Goal: Task Accomplishment & Management: Use online tool/utility

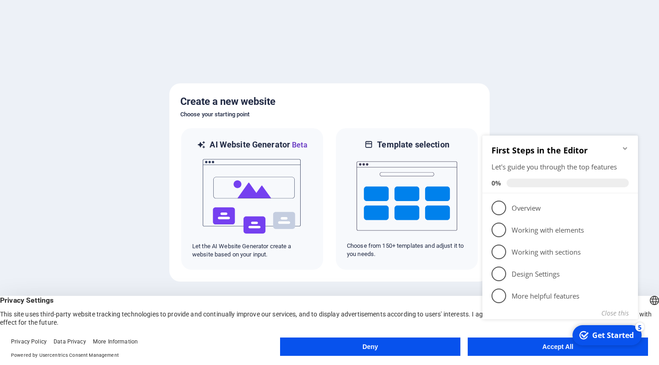
click div "checkmark Get Started 5 First Steps in the Editor Let's guide you through the t…"
click at [497, 205] on span "1" at bounding box center [499, 207] width 15 height 15
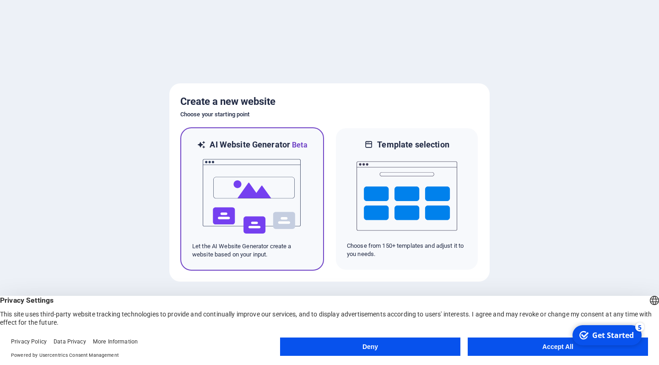
click at [253, 206] on img at bounding box center [252, 197] width 101 height 92
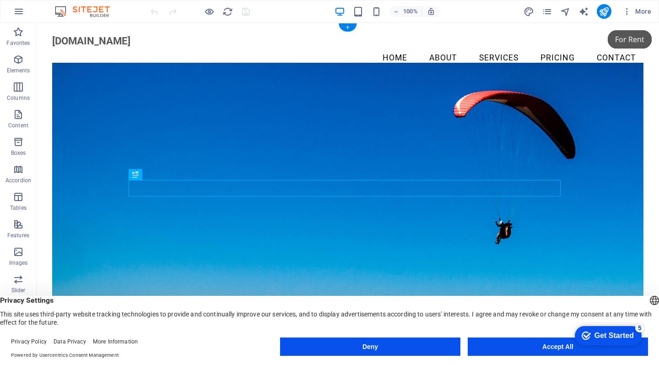
click at [604, 334] on div "Get Started" at bounding box center [614, 335] width 39 height 8
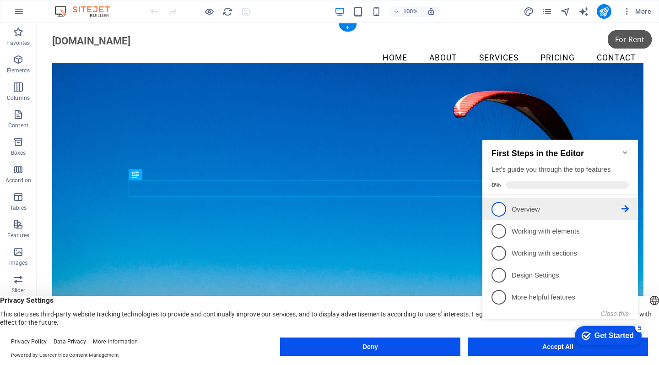
click at [502, 209] on span "1" at bounding box center [499, 209] width 15 height 15
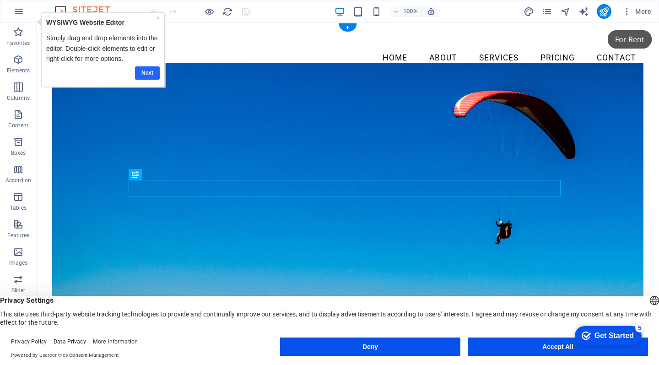
click at [147, 72] on link "Next" at bounding box center [147, 72] width 25 height 13
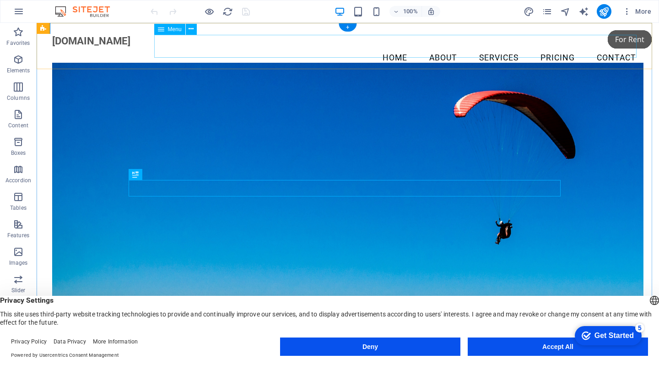
click at [384, 47] on nav "Home About Services Pricing Contact" at bounding box center [347, 58] width 591 height 23
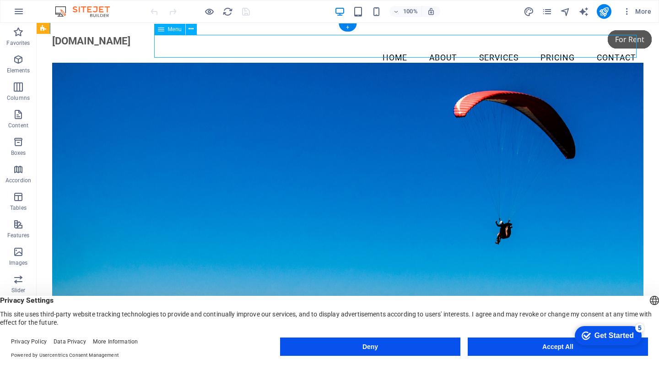
click at [431, 47] on nav "Home About Services Pricing Contact" at bounding box center [347, 58] width 591 height 23
click at [536, 347] on button "Accept All" at bounding box center [558, 346] width 180 height 18
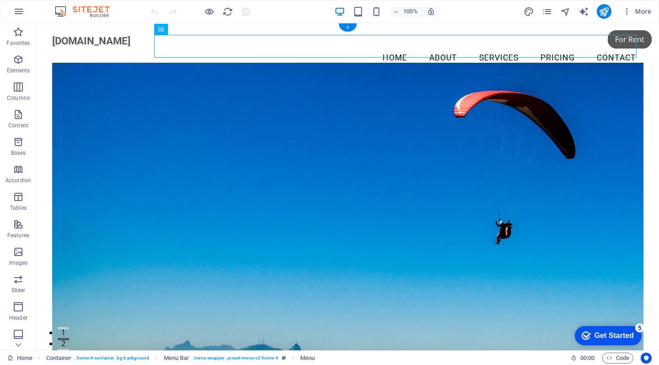
click at [606, 335] on div "Get Started" at bounding box center [614, 335] width 39 height 8
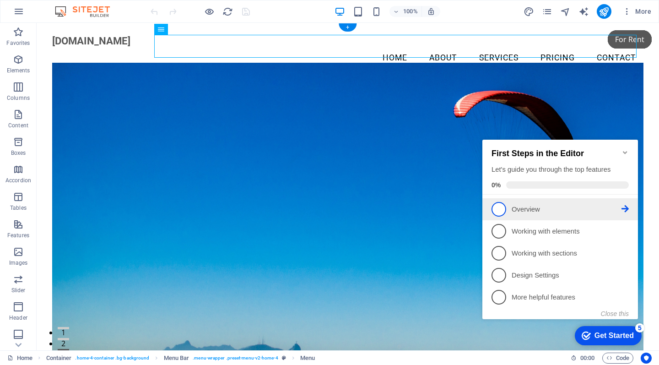
click at [575, 206] on p "Overview - incomplete" at bounding box center [567, 210] width 110 height 10
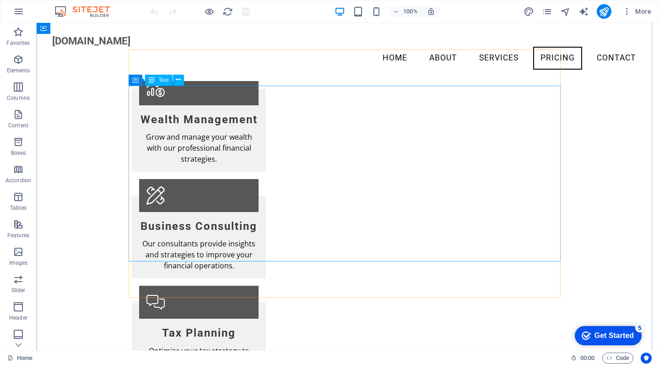
scroll to position [1461, 0]
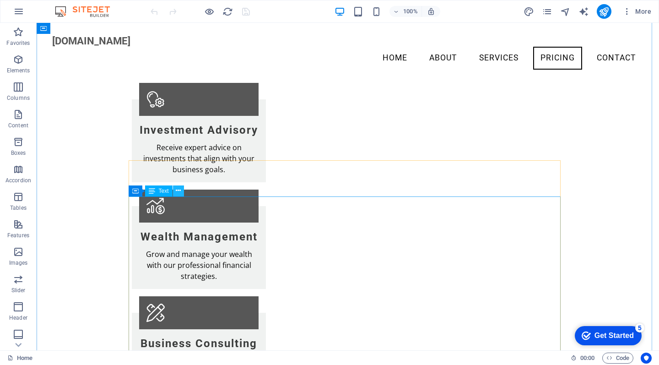
click at [178, 190] on icon at bounding box center [178, 191] width 5 height 10
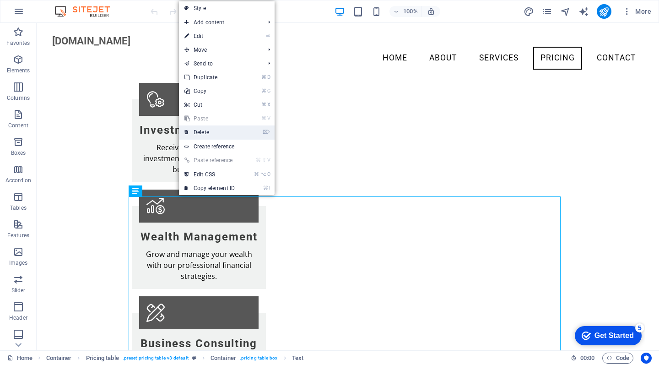
click at [206, 129] on link "⌦ Delete" at bounding box center [209, 132] width 61 height 14
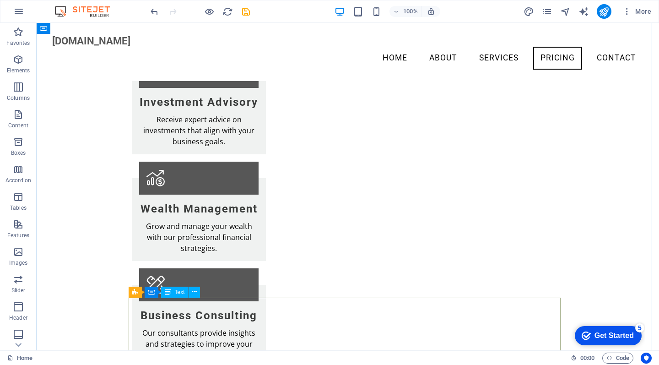
click at [194, 292] on icon at bounding box center [194, 292] width 5 height 10
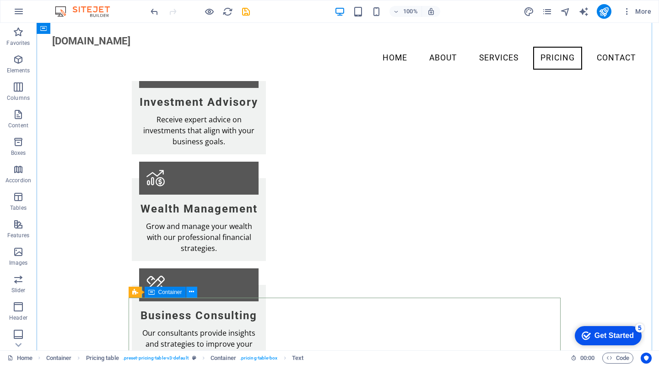
click at [189, 290] on icon at bounding box center [191, 292] width 5 height 10
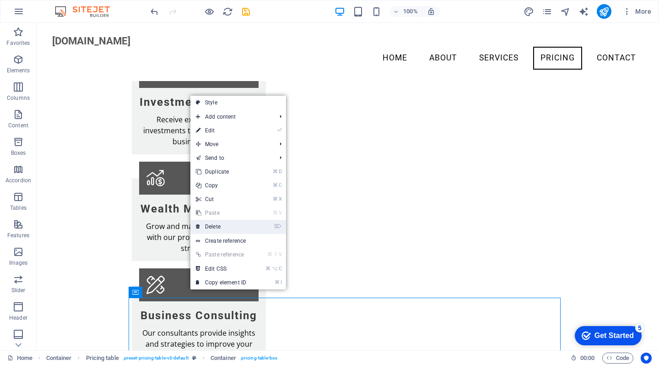
click at [216, 224] on link "⌦ Delete" at bounding box center [220, 227] width 61 height 14
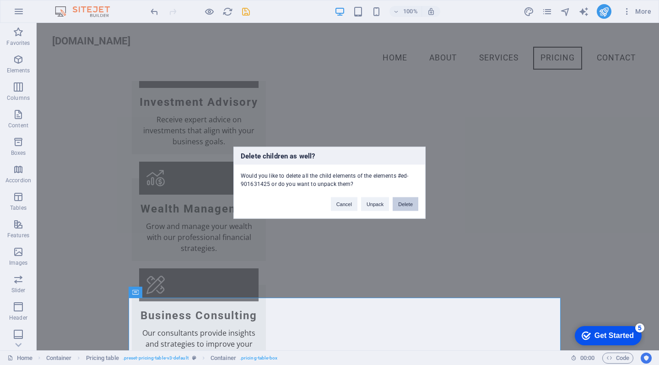
click at [406, 202] on button "Delete" at bounding box center [406, 204] width 26 height 14
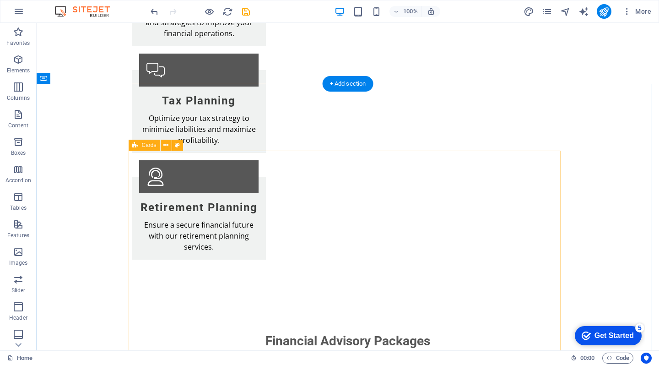
scroll to position [1850, 0]
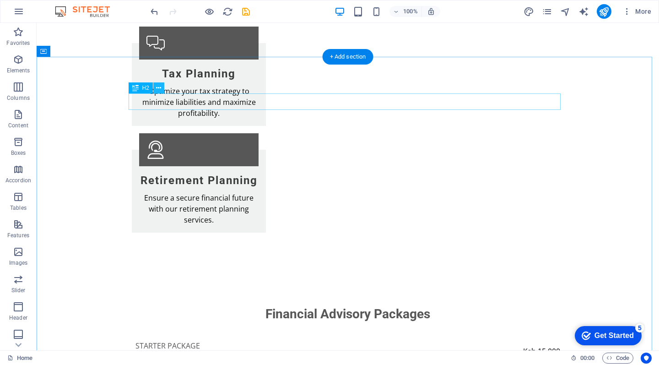
click at [156, 87] on icon at bounding box center [158, 88] width 5 height 10
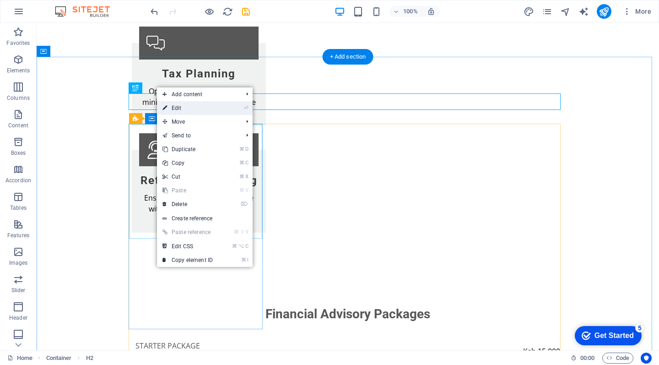
click at [175, 106] on link "⏎ Edit" at bounding box center [187, 108] width 61 height 14
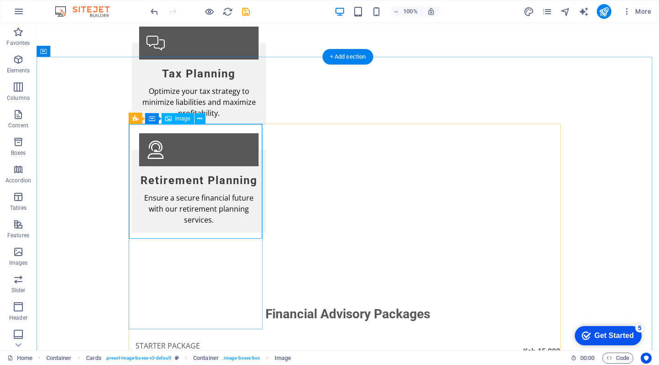
click at [158, 231] on icon at bounding box center [159, 233] width 5 height 10
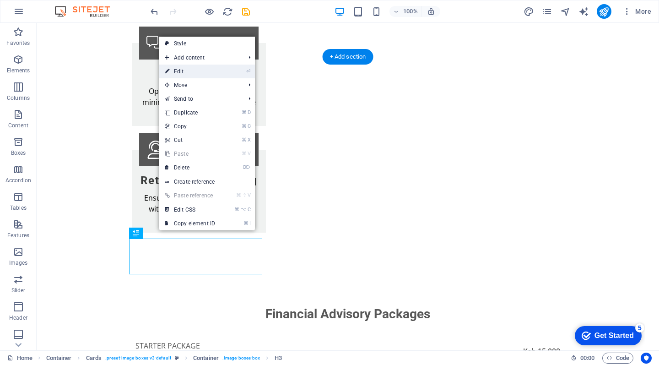
click at [199, 71] on link "⏎ Edit" at bounding box center [189, 72] width 61 height 14
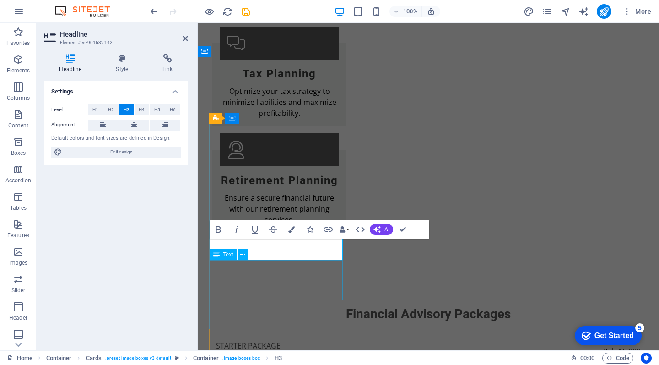
drag, startPoint x: 282, startPoint y: 174, endPoint x: 443, endPoint y: 174, distance: 161.1
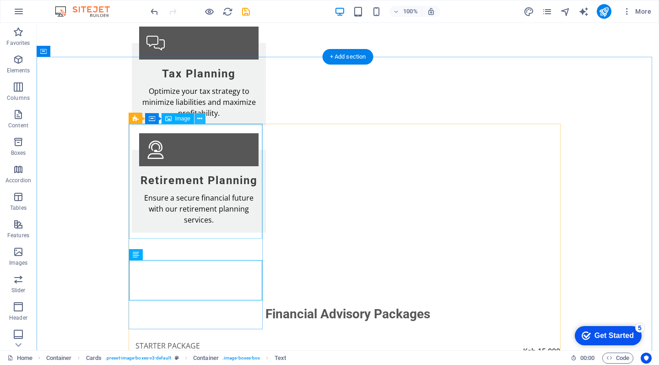
click at [198, 117] on icon at bounding box center [199, 119] width 5 height 10
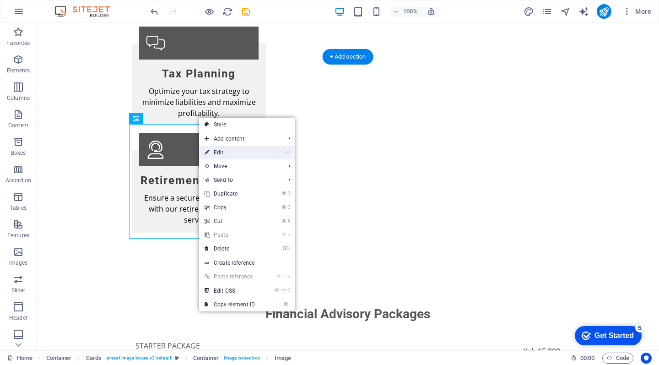
click at [223, 151] on link "⏎ Edit" at bounding box center [229, 153] width 61 height 14
select select "vw"
select select "px"
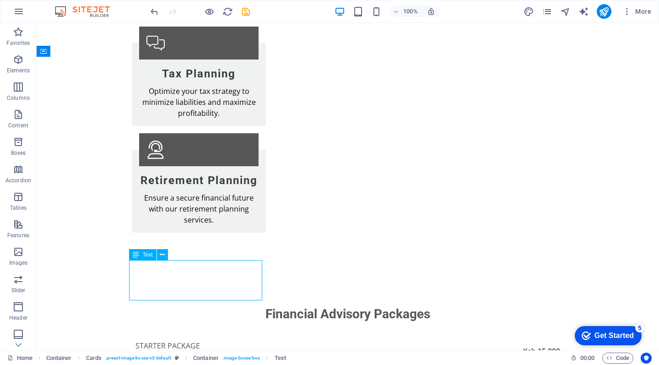
click at [165, 253] on icon at bounding box center [162, 255] width 5 height 10
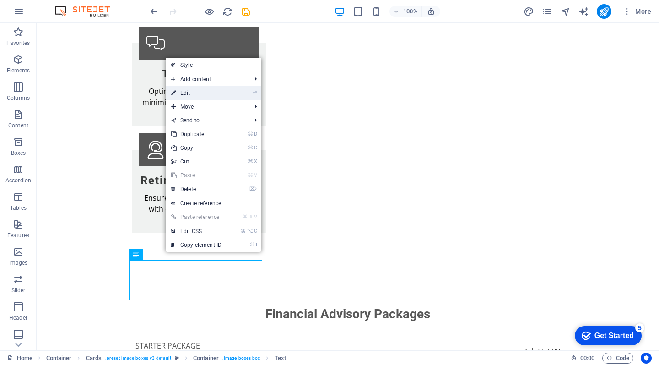
click at [209, 91] on link "⏎ Edit" at bounding box center [196, 93] width 61 height 14
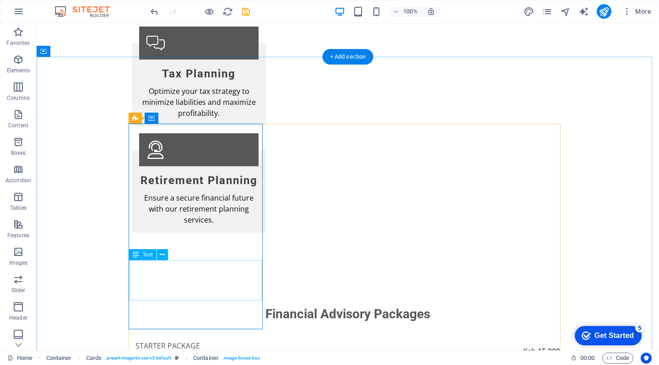
click at [164, 254] on icon at bounding box center [162, 255] width 5 height 10
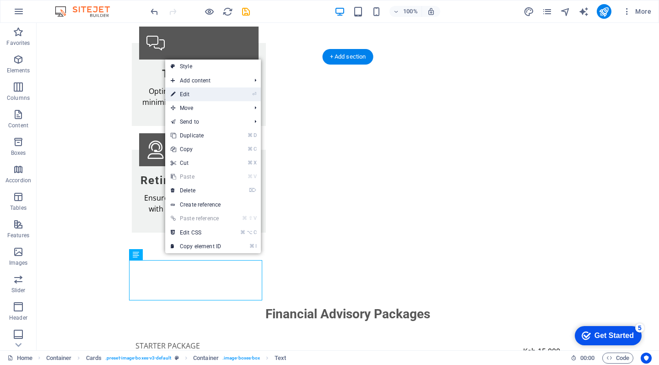
drag, startPoint x: 222, startPoint y: 90, endPoint x: 25, endPoint y: 67, distance: 199.0
click at [222, 90] on link "⏎ Edit" at bounding box center [195, 94] width 61 height 14
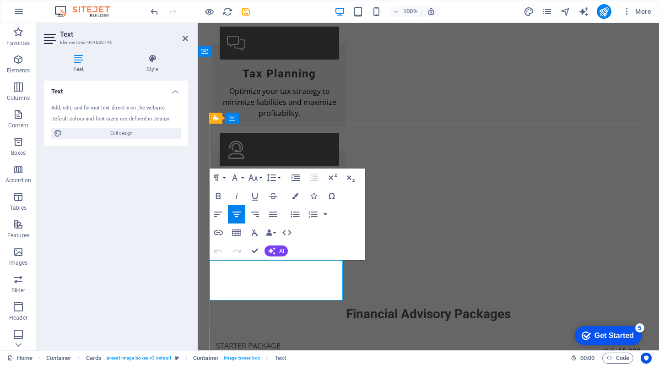
drag, startPoint x: 318, startPoint y: 331, endPoint x: 479, endPoint y: 331, distance: 161.1
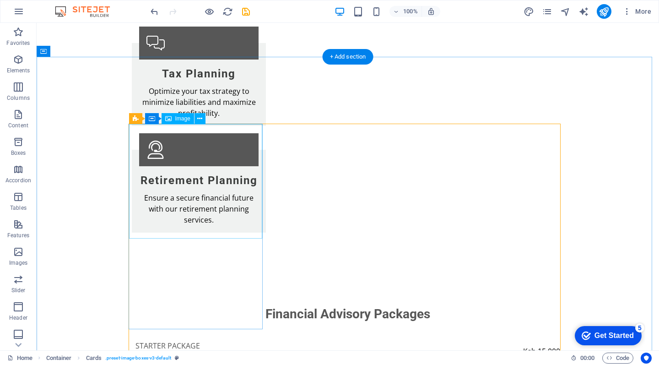
click at [177, 118] on span "Image" at bounding box center [182, 118] width 15 height 5
click at [177, 121] on span "Image" at bounding box center [182, 118] width 15 height 5
click at [200, 119] on icon at bounding box center [199, 119] width 5 height 10
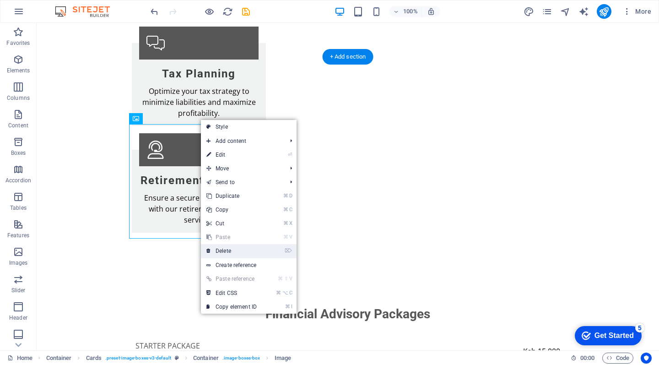
drag, startPoint x: 227, startPoint y: 250, endPoint x: 189, endPoint y: 227, distance: 43.6
click at [227, 250] on link "⌦ Delete" at bounding box center [231, 251] width 61 height 14
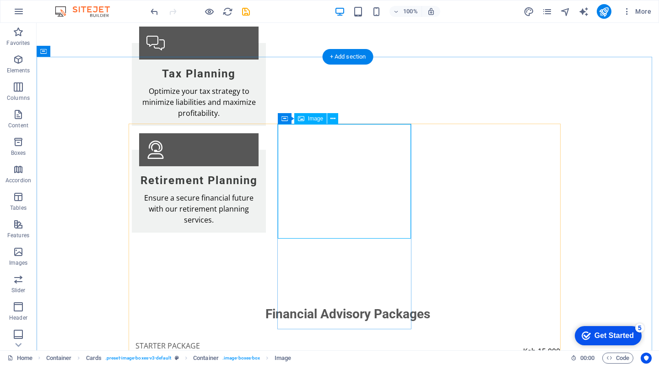
click at [334, 118] on icon at bounding box center [332, 119] width 5 height 10
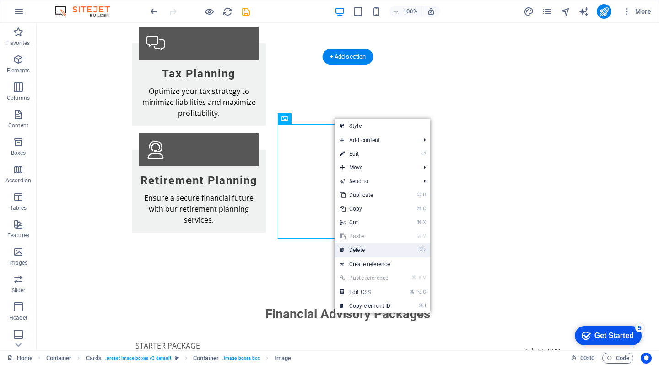
drag, startPoint x: 365, startPoint y: 248, endPoint x: 329, endPoint y: 224, distance: 43.4
click at [365, 248] on link "⌦ Delete" at bounding box center [365, 250] width 61 height 14
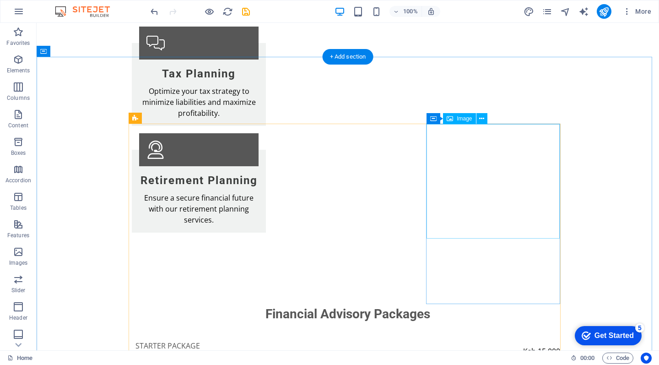
click at [483, 117] on icon at bounding box center [481, 119] width 5 height 10
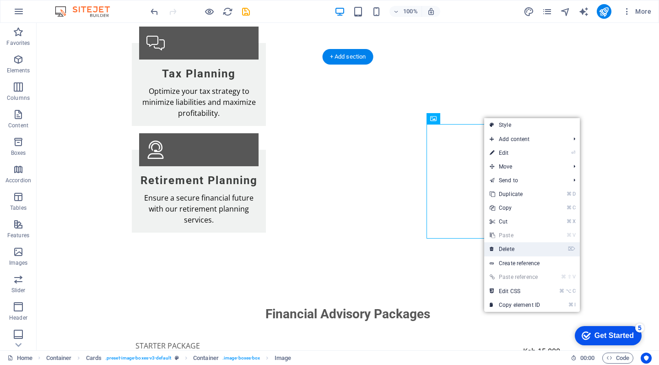
drag, startPoint x: 522, startPoint y: 248, endPoint x: 484, endPoint y: 225, distance: 44.2
click at [522, 248] on link "⌦ Delete" at bounding box center [514, 249] width 61 height 14
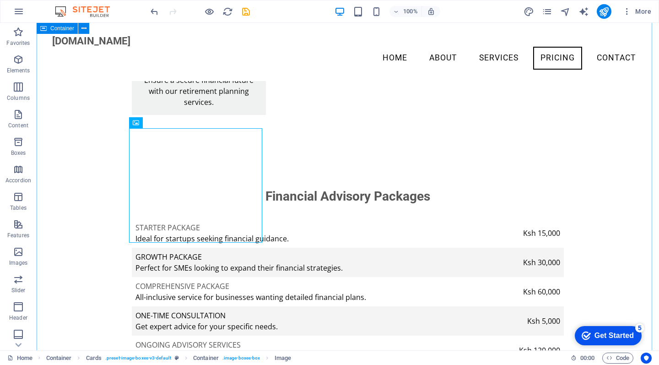
scroll to position [1898, 0]
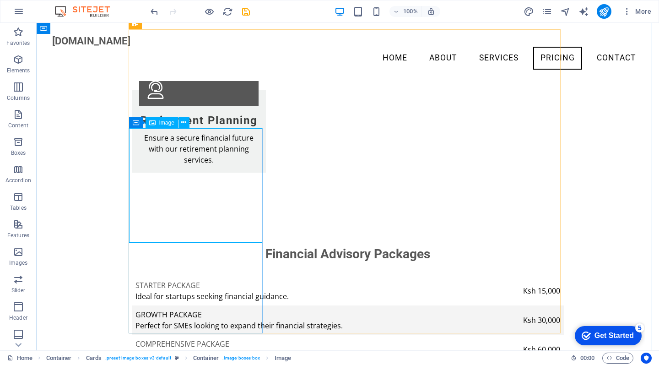
click at [185, 122] on icon at bounding box center [183, 123] width 5 height 10
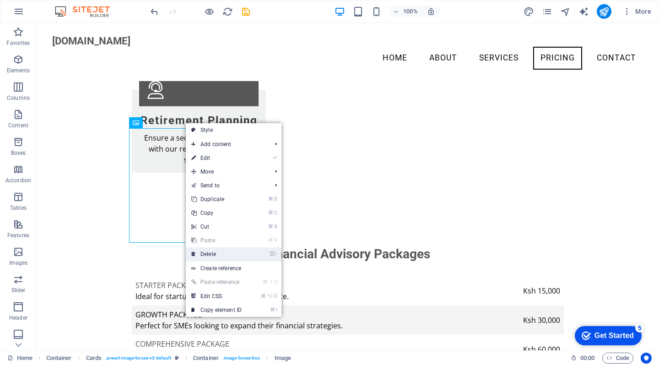
click at [225, 254] on link "⌦ Delete" at bounding box center [216, 254] width 61 height 14
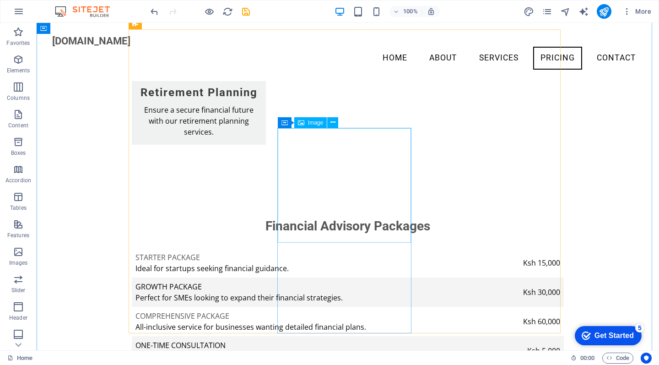
click at [333, 123] on icon at bounding box center [332, 123] width 5 height 10
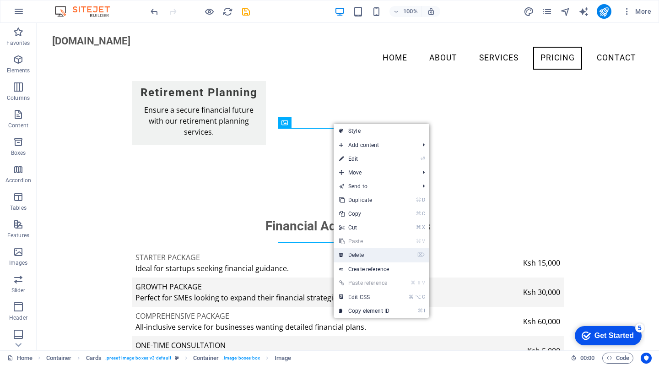
click at [378, 255] on link "⌦ Delete" at bounding box center [364, 255] width 61 height 14
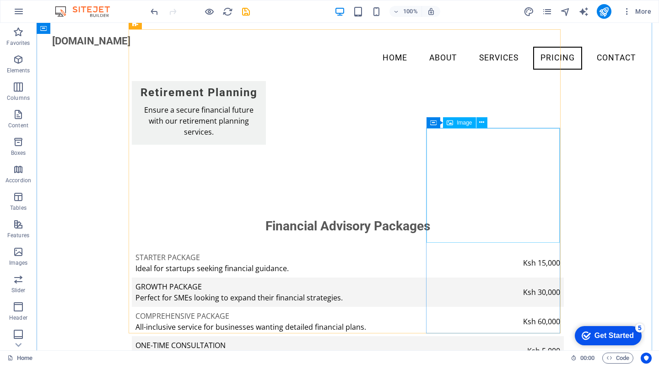
click at [482, 122] on icon at bounding box center [481, 123] width 5 height 10
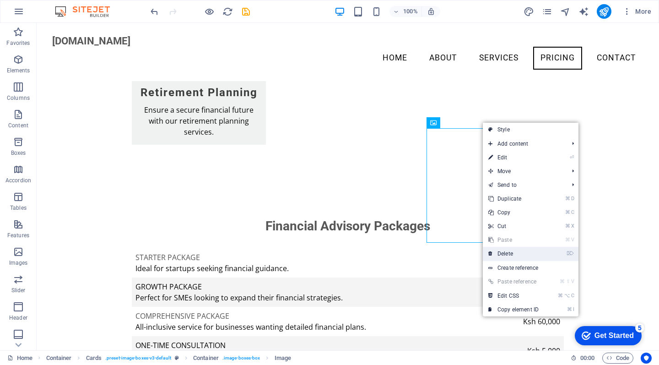
drag, startPoint x: 514, startPoint y: 253, endPoint x: 476, endPoint y: 229, distance: 44.1
click at [514, 253] on link "⌦ Delete" at bounding box center [513, 254] width 61 height 14
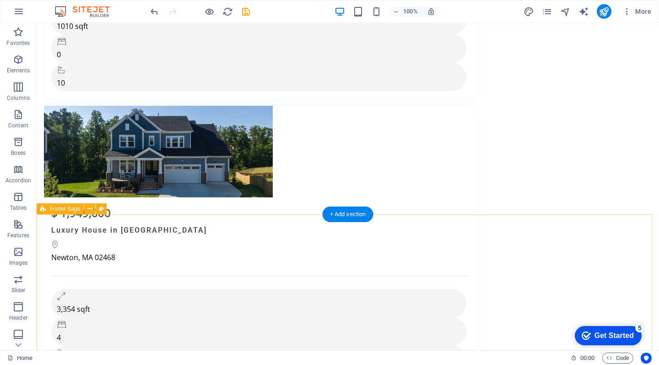
scroll to position [6018, 0]
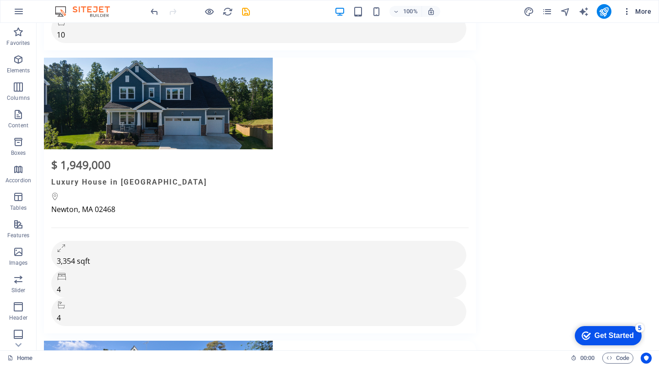
click at [628, 10] on icon "button" at bounding box center [626, 11] width 9 height 9
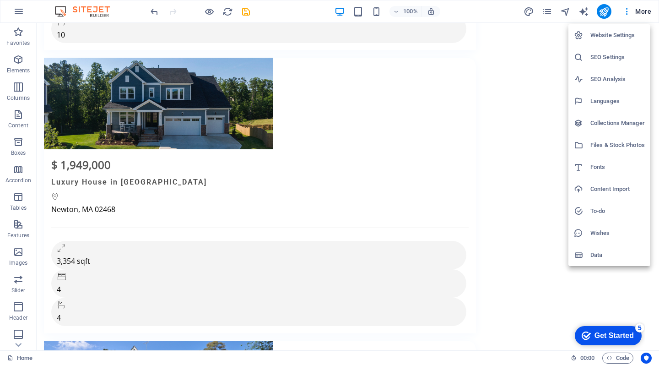
click at [644, 9] on div at bounding box center [329, 182] width 659 height 365
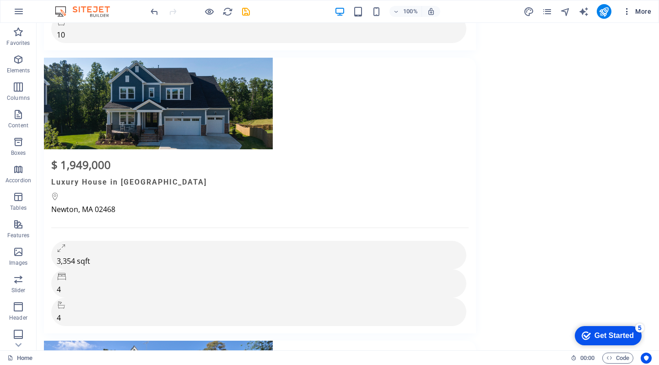
click at [642, 10] on span "More" at bounding box center [636, 11] width 29 height 9
